Goal: Information Seeking & Learning: Learn about a topic

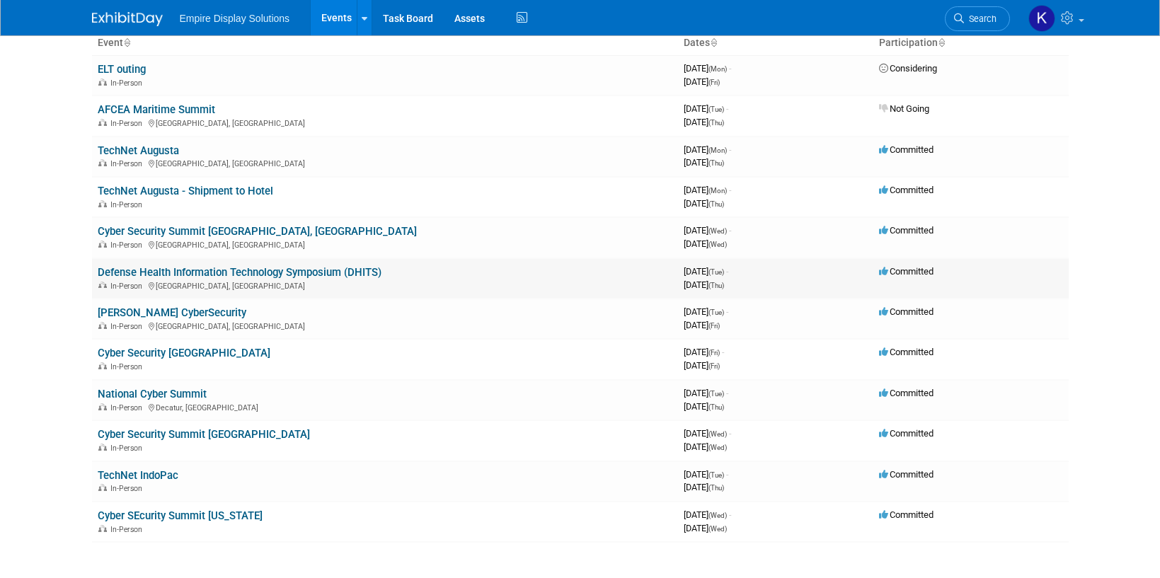
scroll to position [99, 0]
click at [159, 391] on link "National Cyber Summit" at bounding box center [152, 393] width 109 height 13
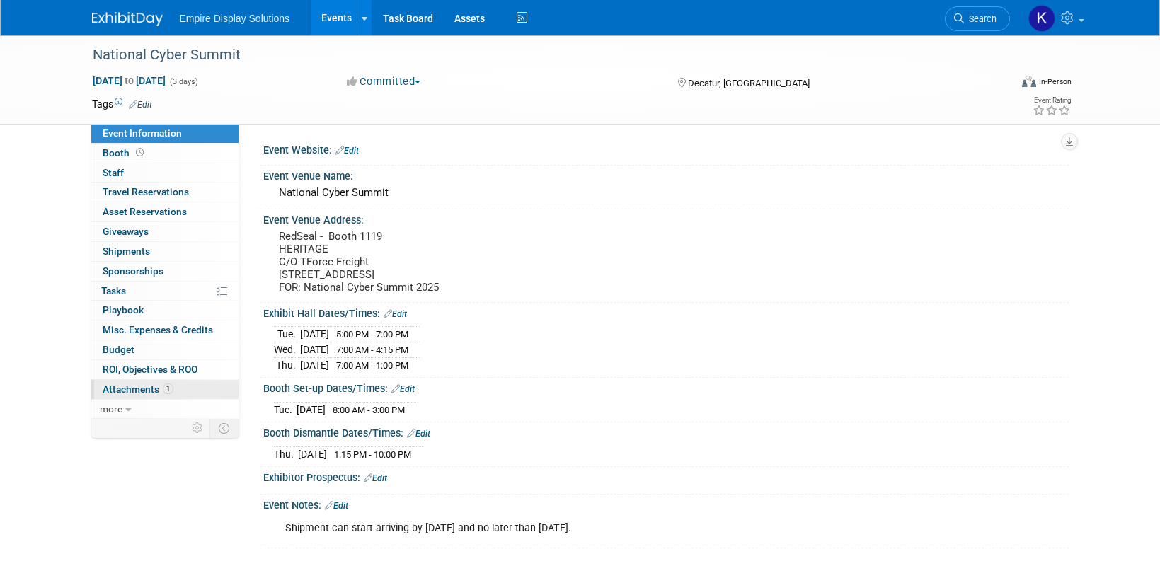
click at [148, 389] on span "Attachments 1" at bounding box center [138, 389] width 71 height 11
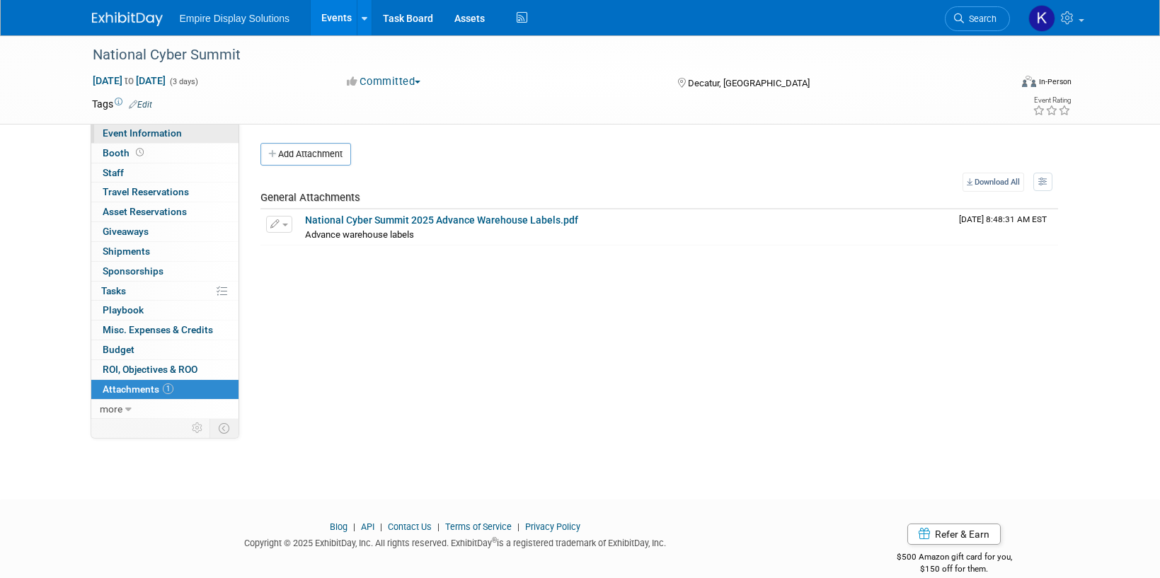
click at [162, 132] on span "Event Information" at bounding box center [142, 132] width 79 height 11
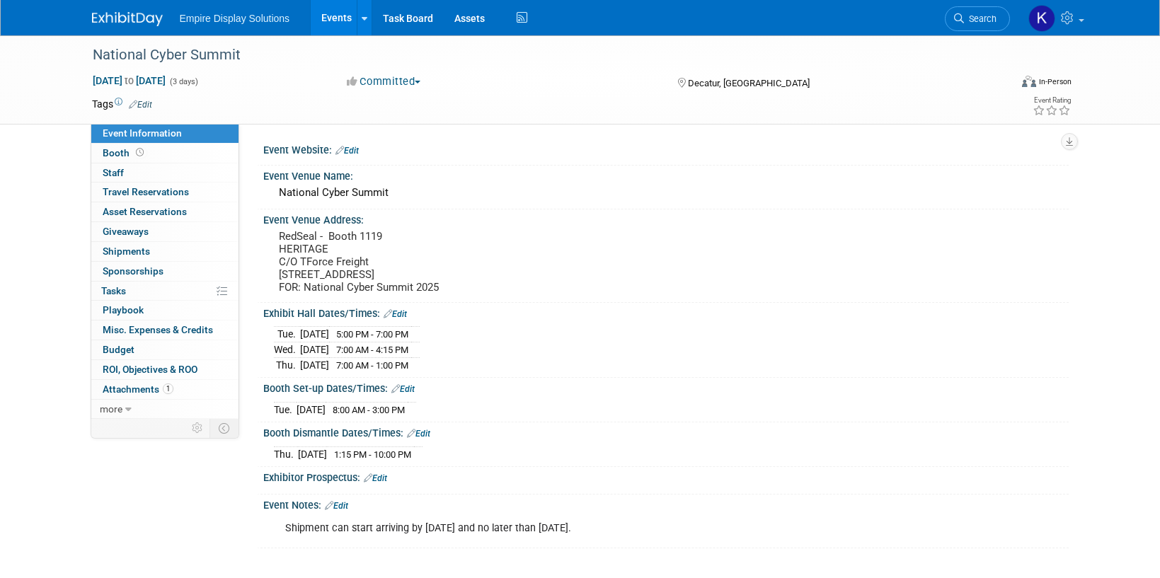
click at [128, 13] on img at bounding box center [127, 19] width 71 height 14
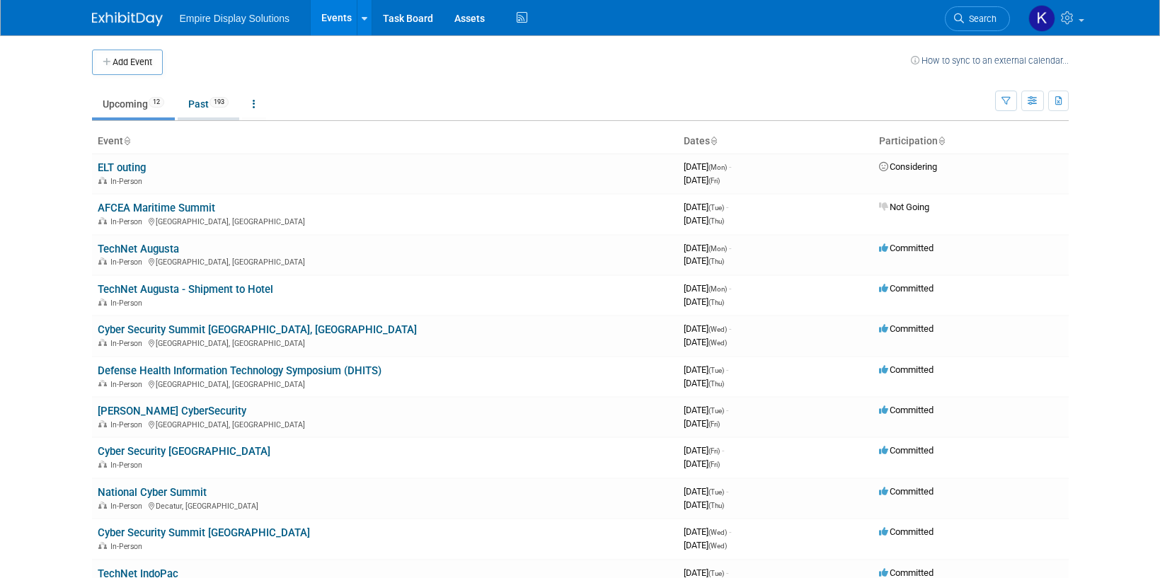
click at [207, 100] on link "Past 193" at bounding box center [209, 104] width 62 height 27
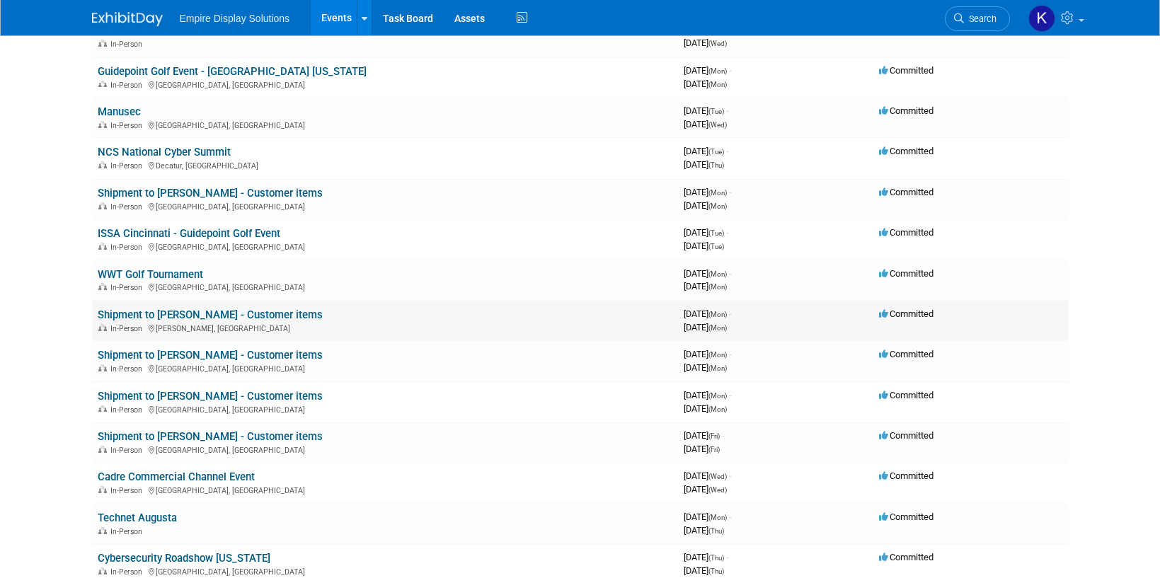
scroll to position [1271, 0]
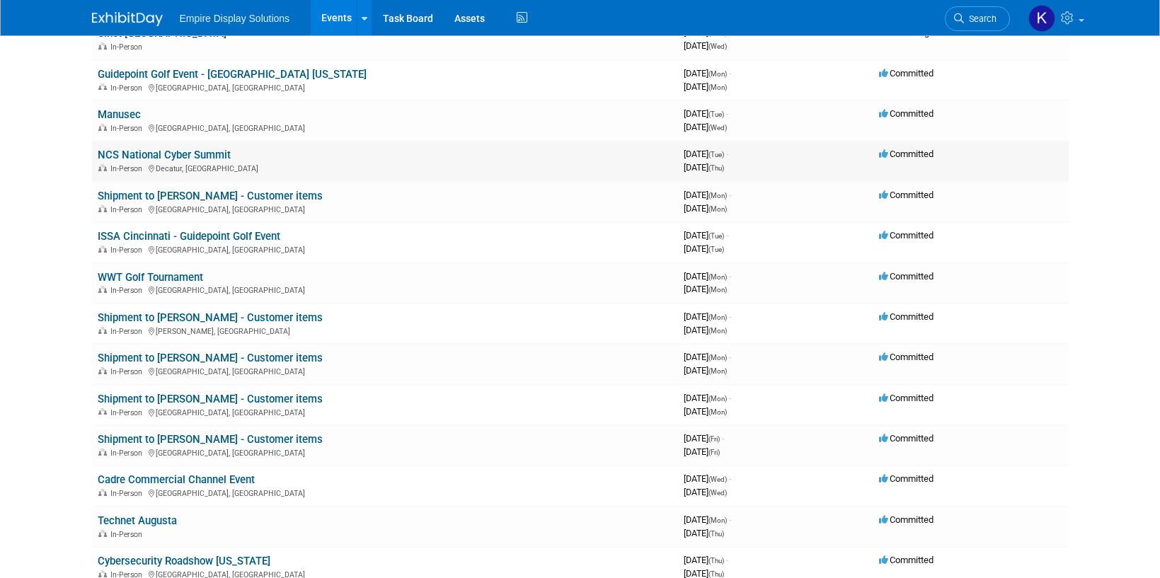
click at [206, 156] on link "NCS National Cyber Summit" at bounding box center [164, 155] width 133 height 13
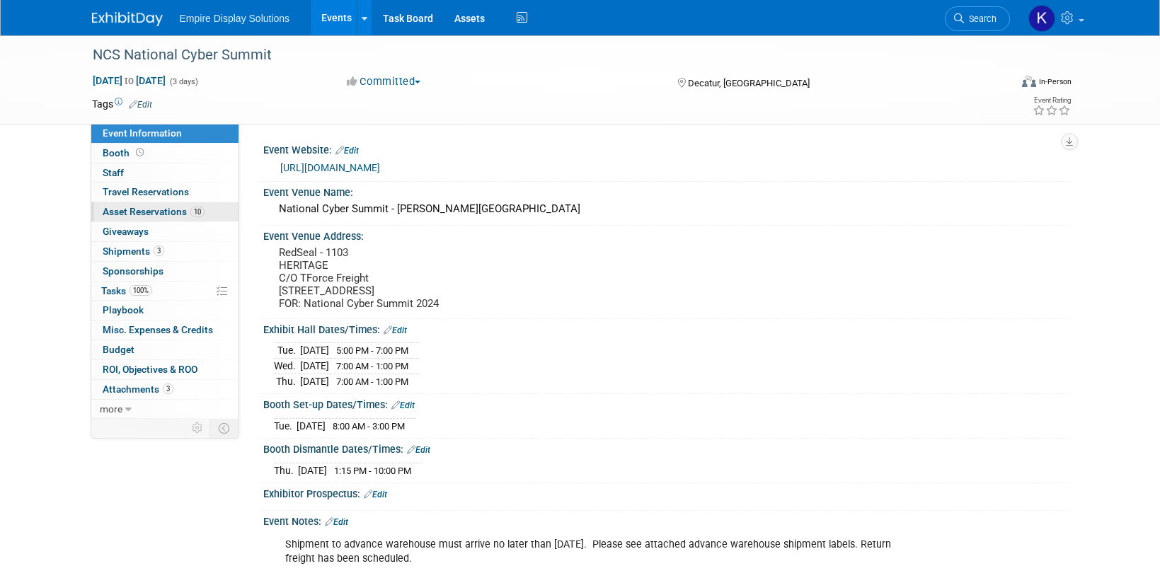
click at [166, 213] on span "Asset Reservations 10" at bounding box center [154, 211] width 102 height 11
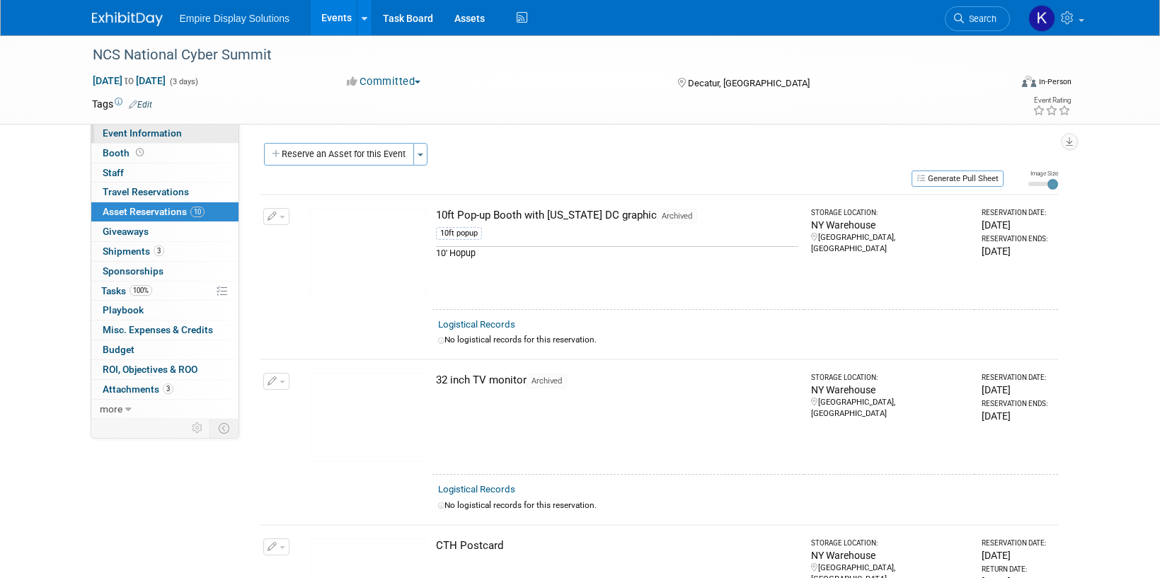
click at [161, 132] on span "Event Information" at bounding box center [142, 132] width 79 height 11
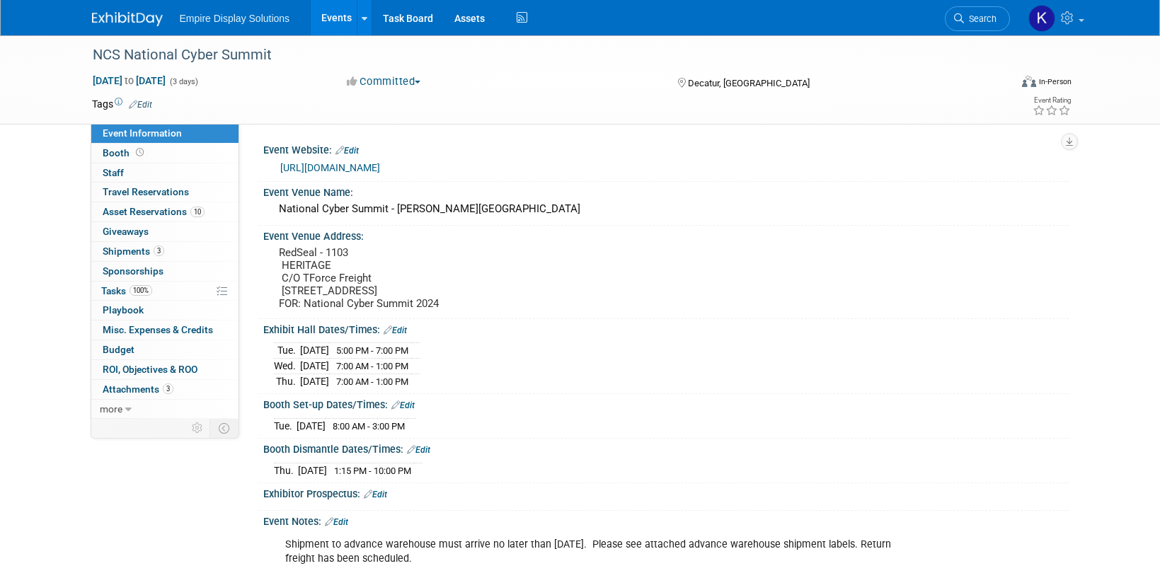
click at [130, 10] on link at bounding box center [136, 11] width 88 height 11
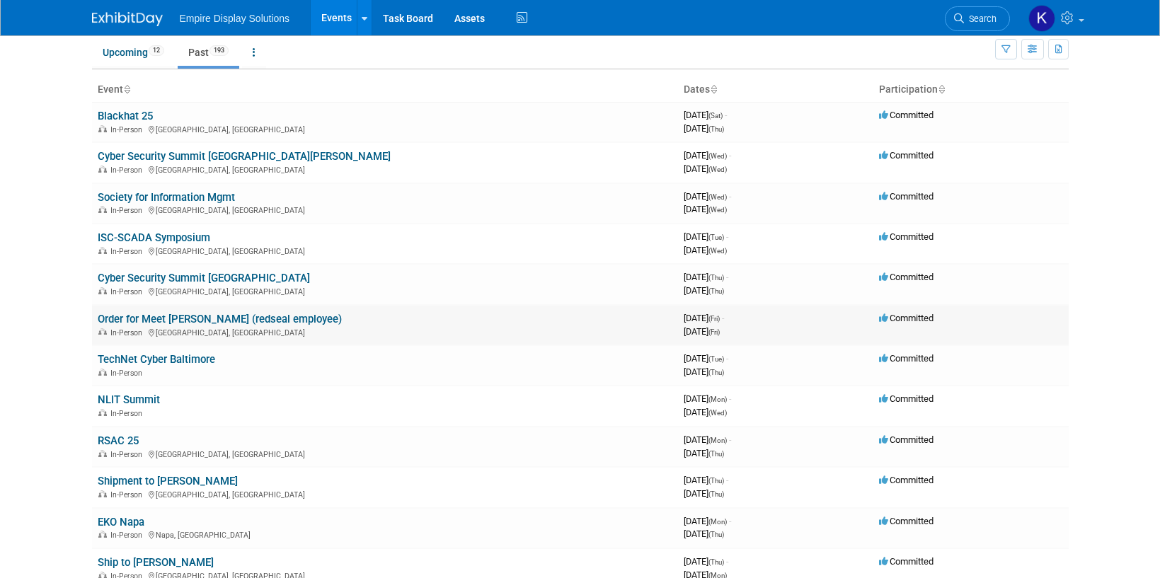
scroll to position [53, 0]
click at [228, 311] on link "Order for Meet [PERSON_NAME] (redseal employee)" at bounding box center [220, 317] width 244 height 13
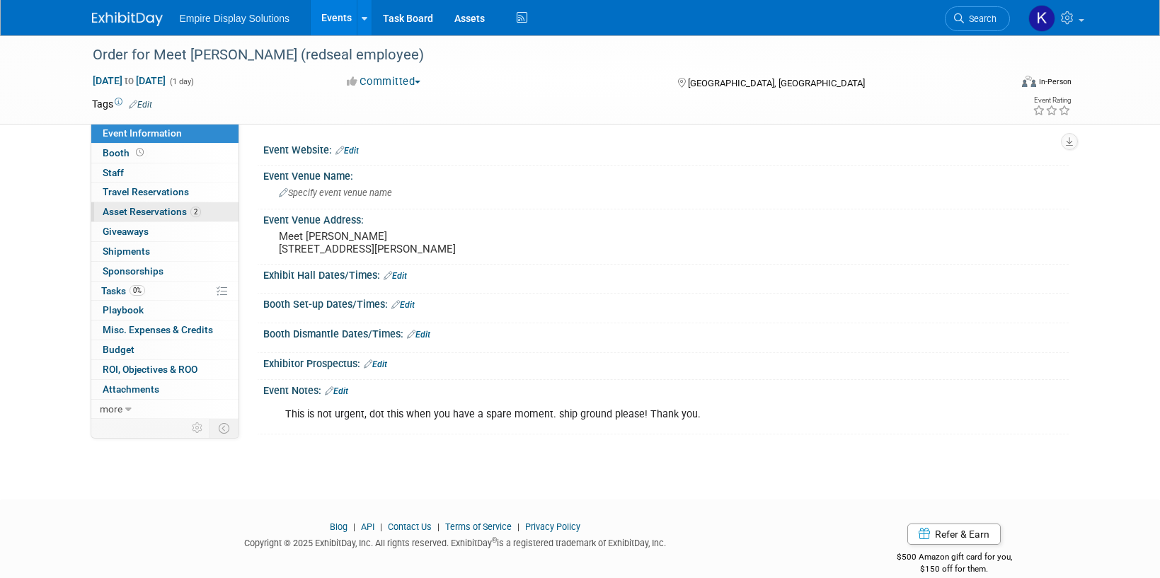
click at [168, 207] on span "Asset Reservations 2" at bounding box center [152, 211] width 98 height 11
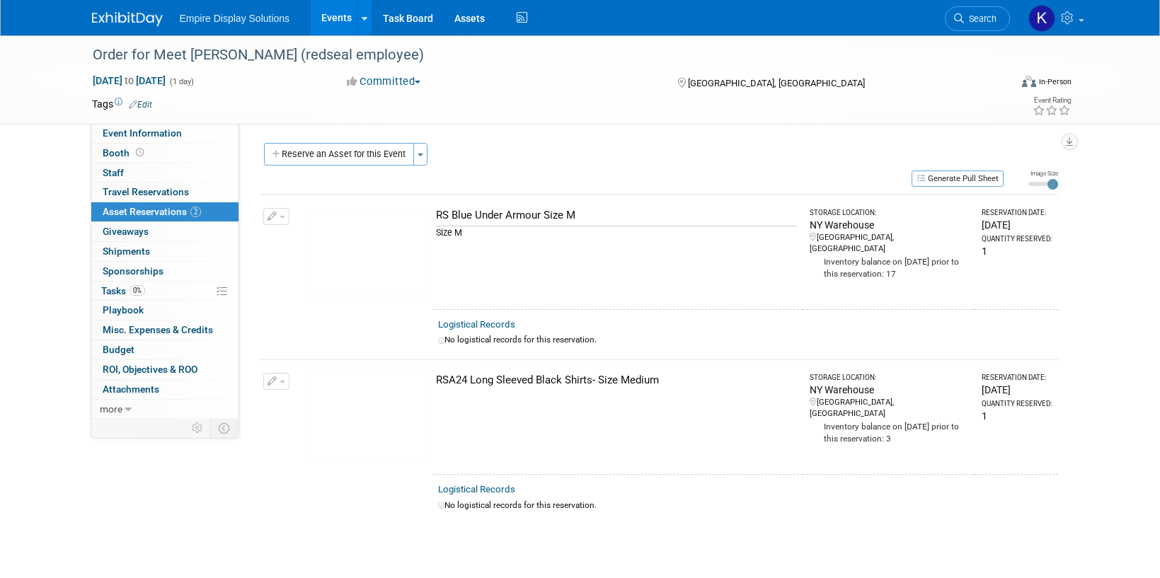
click at [118, 25] on img at bounding box center [127, 19] width 71 height 14
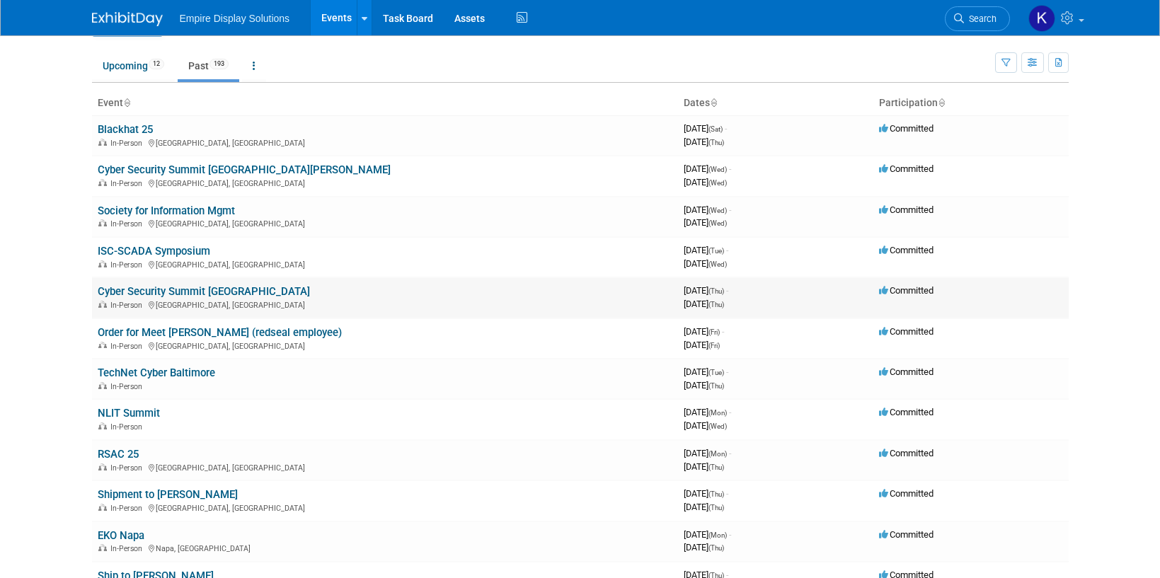
scroll to position [41, 0]
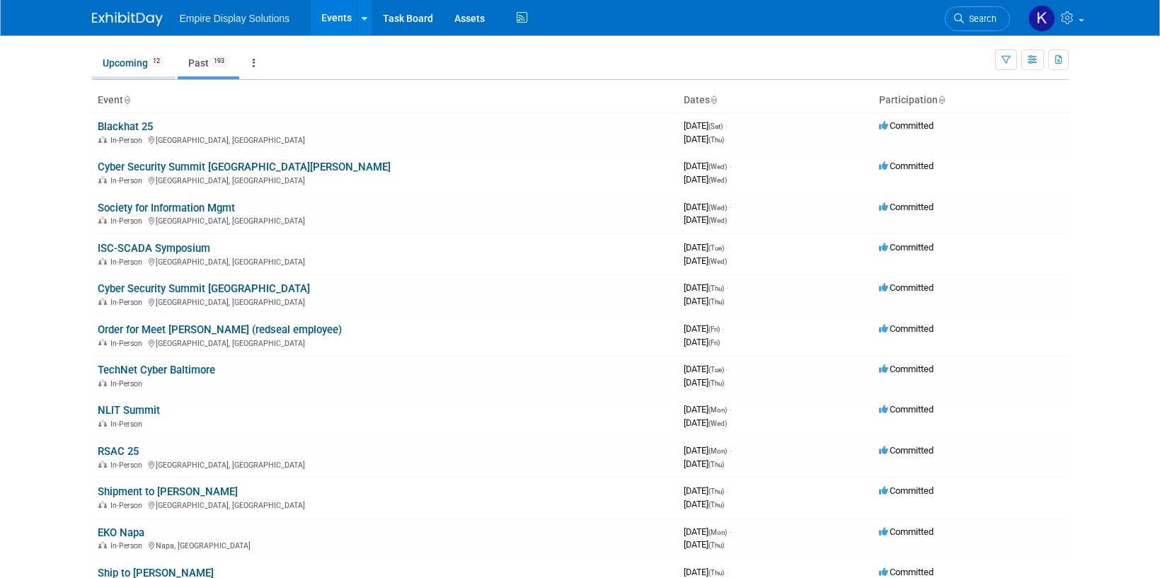
click at [136, 59] on link "Upcoming 12" at bounding box center [133, 63] width 83 height 27
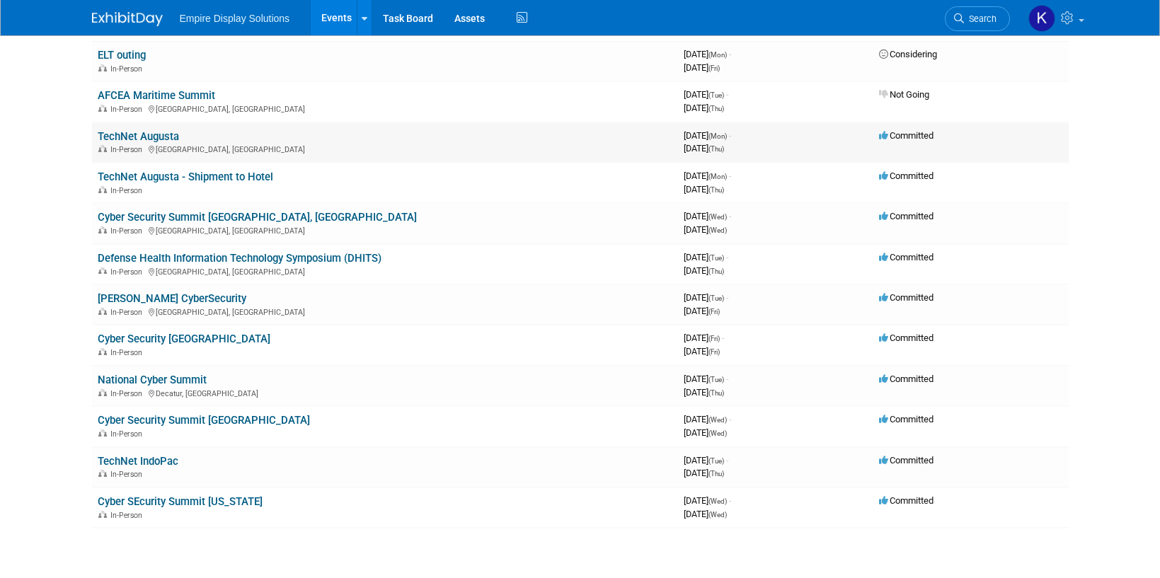
scroll to position [116, 0]
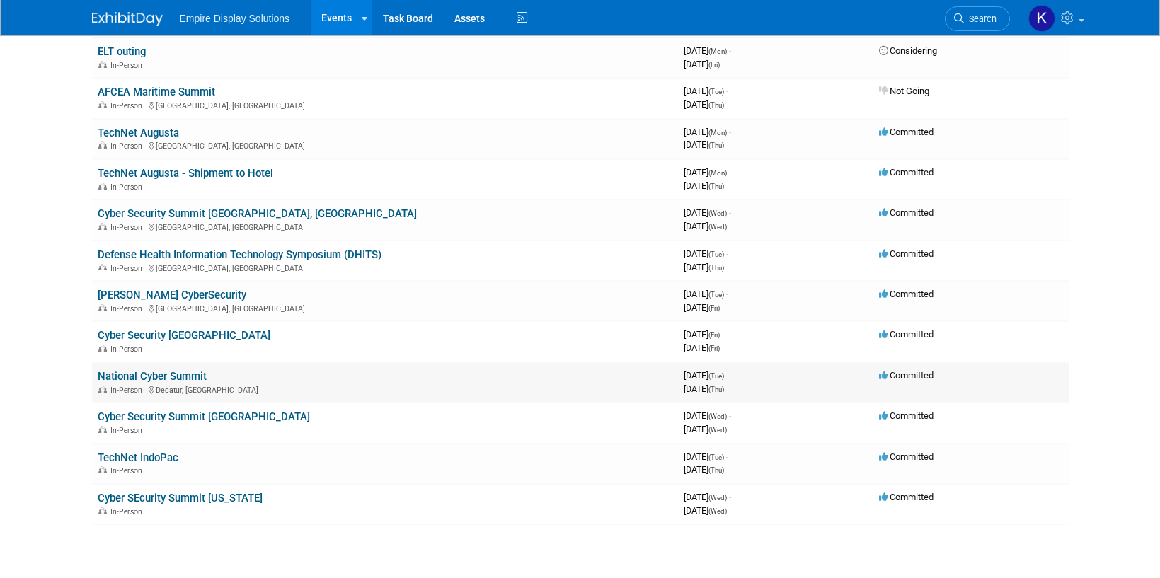
click at [139, 379] on link "National Cyber Summit" at bounding box center [152, 376] width 109 height 13
